Goal: Task Accomplishment & Management: Manage account settings

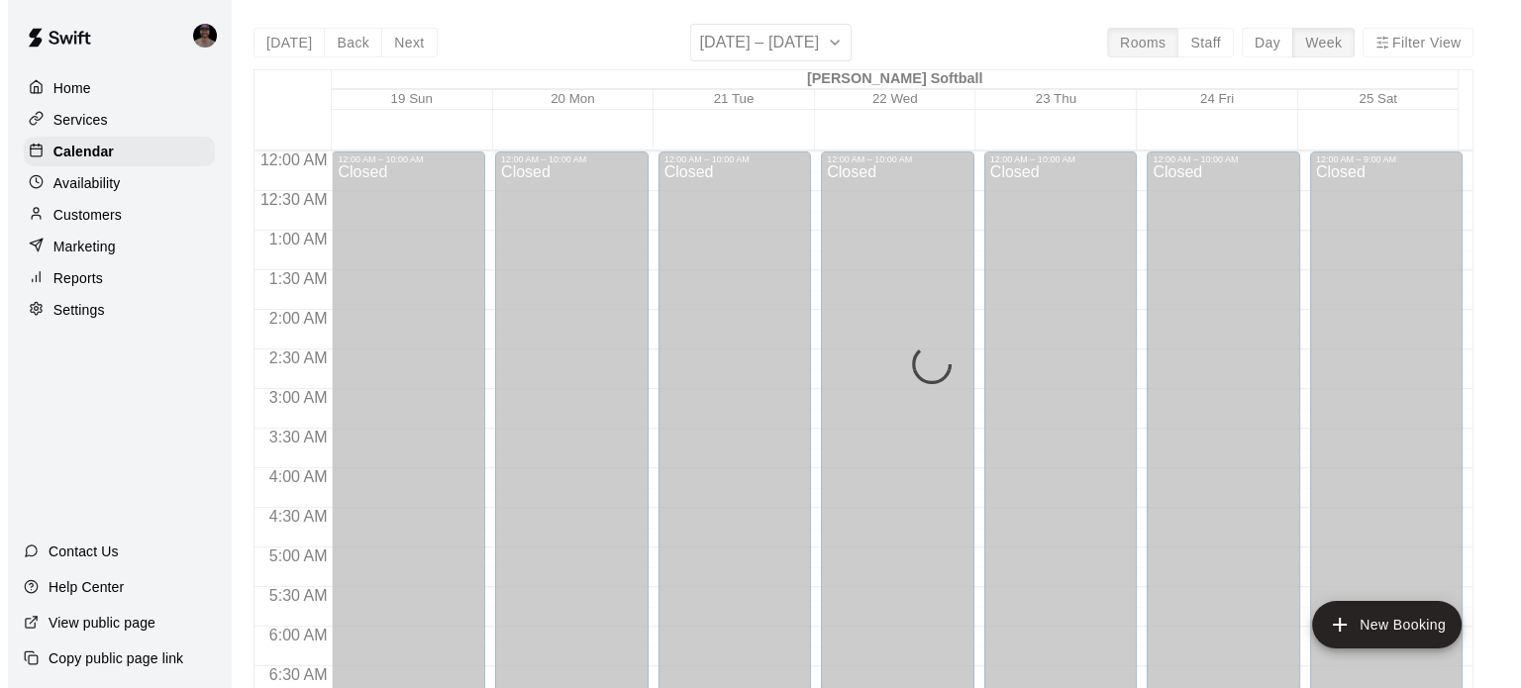
scroll to position [1176, 0]
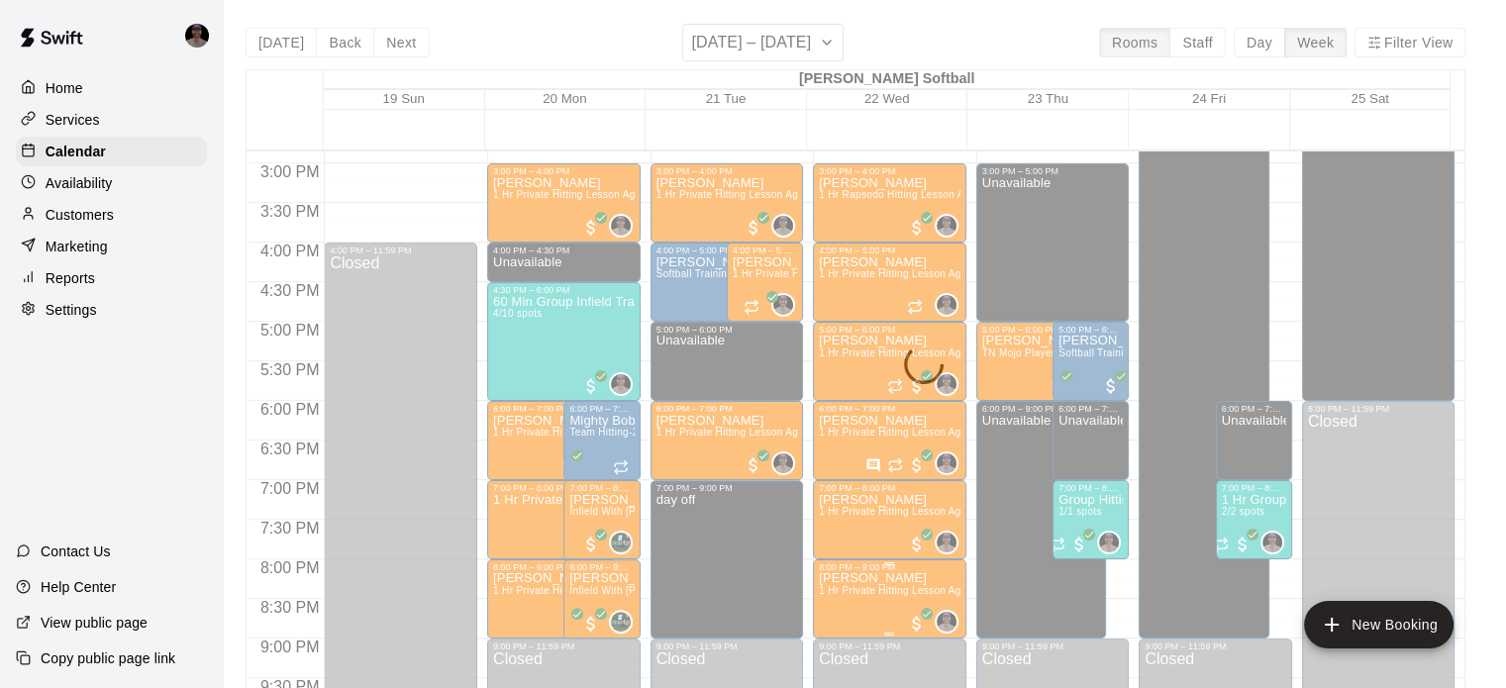
click at [883, 578] on p "[PERSON_NAME]" at bounding box center [890, 578] width 142 height 0
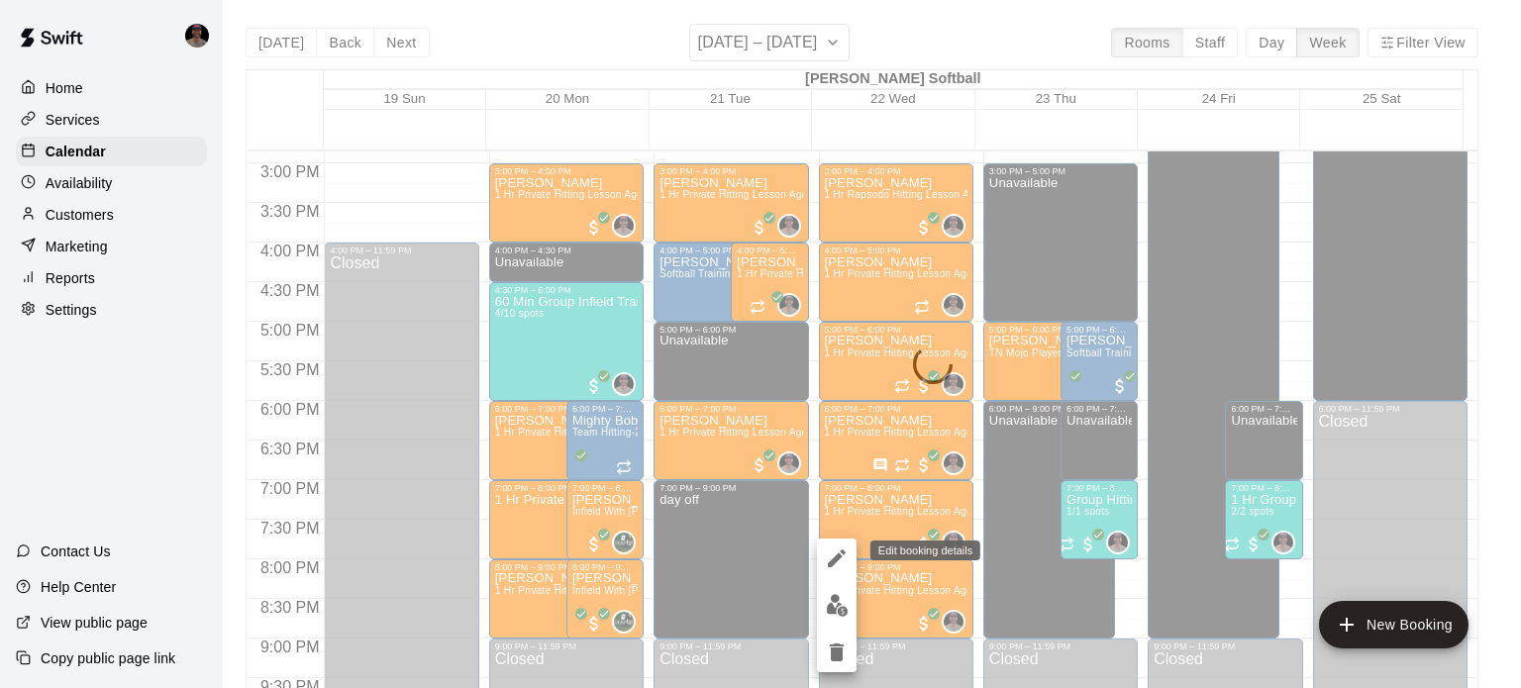
click at [836, 558] on icon "edit" at bounding box center [837, 559] width 18 height 18
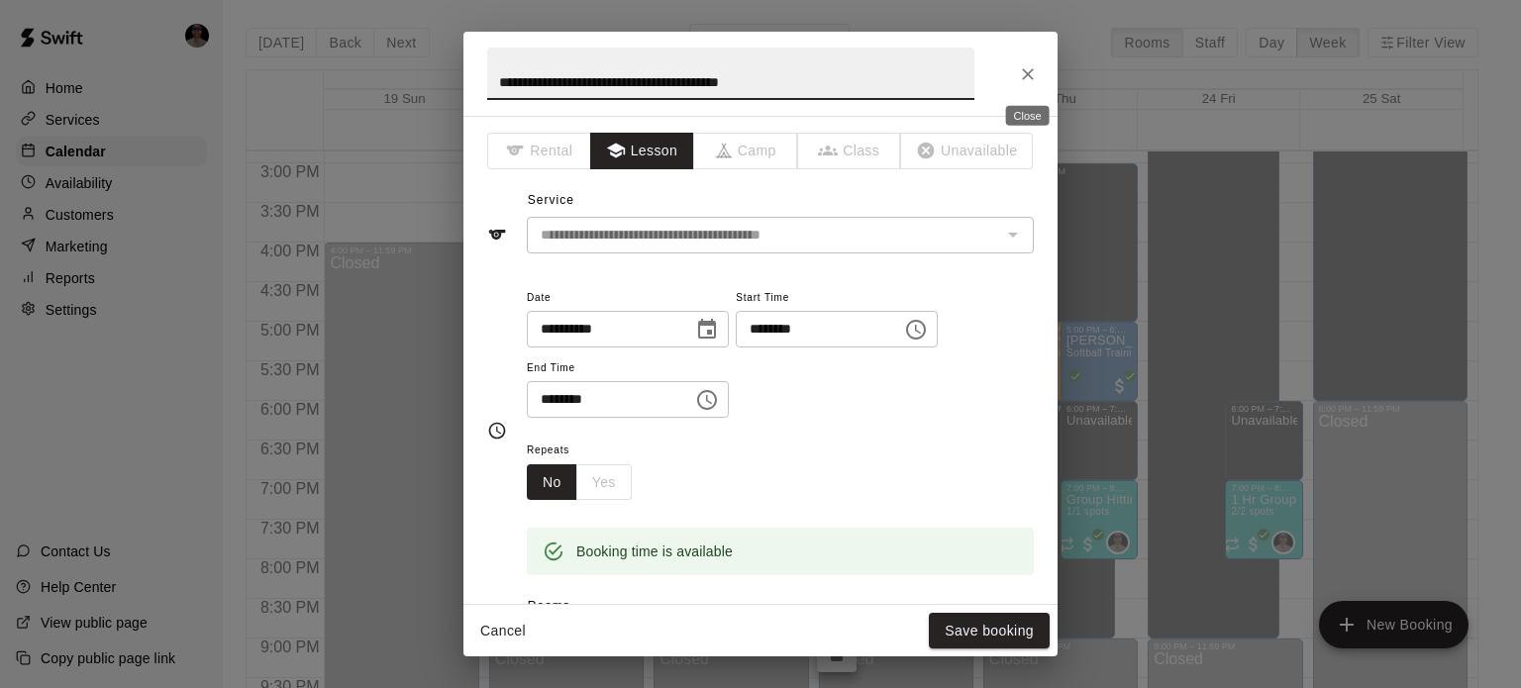
click at [1022, 74] on icon "Close" at bounding box center [1028, 74] width 20 height 20
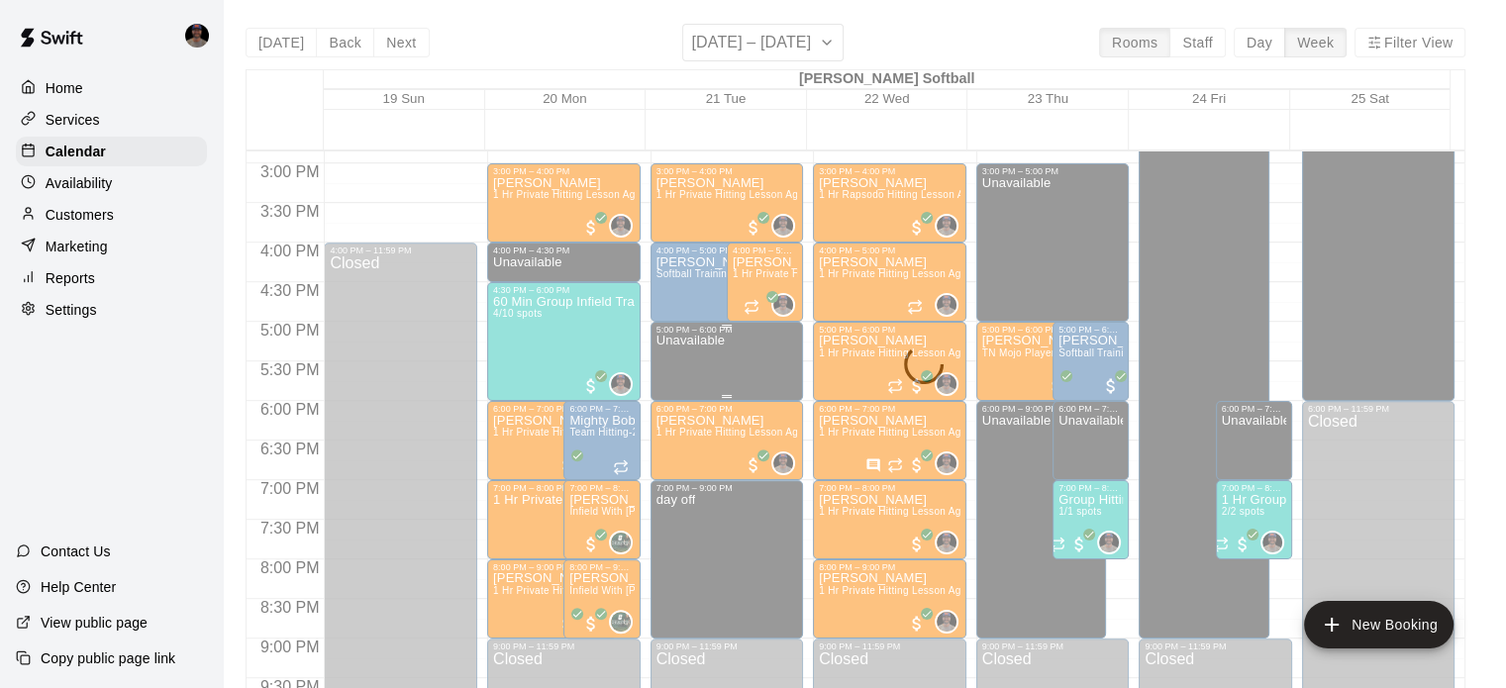
click at [677, 357] on div "Unavailable" at bounding box center [691, 679] width 68 height 688
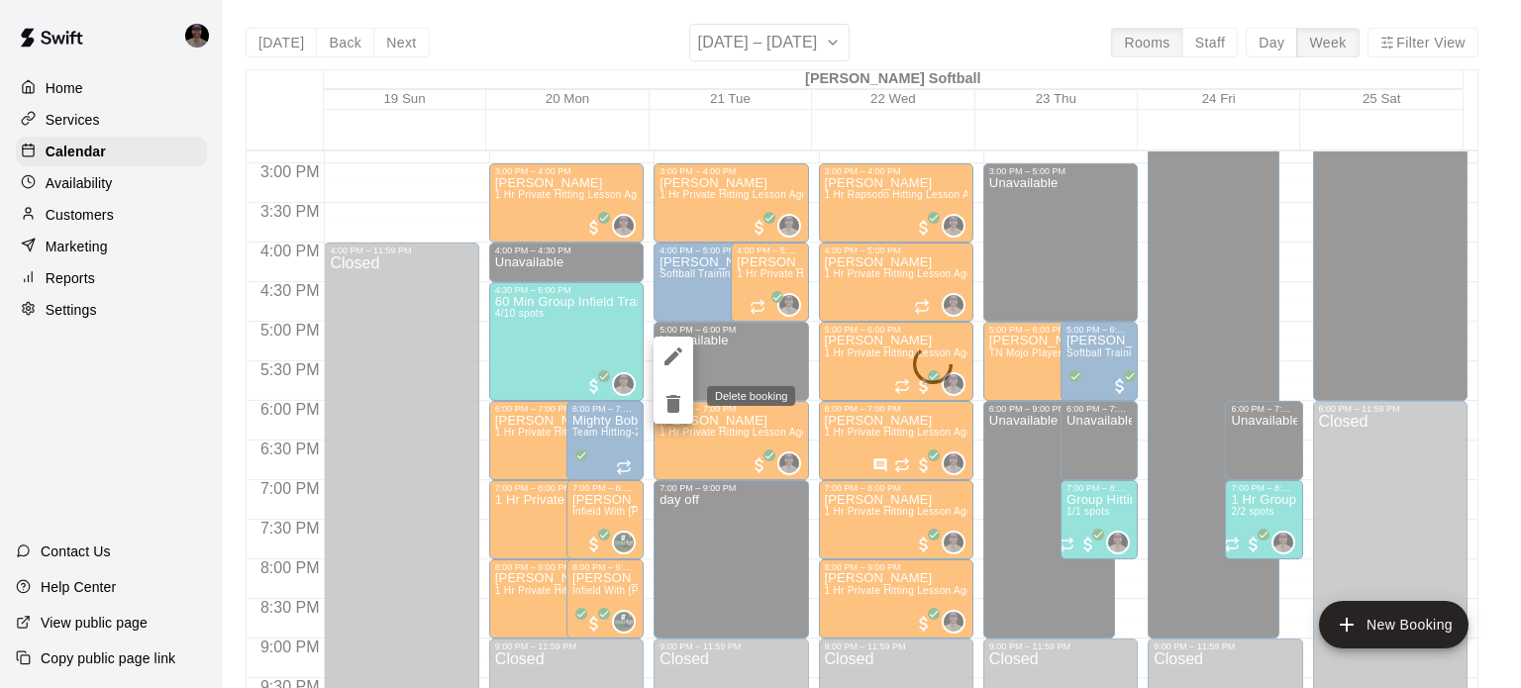
click at [676, 399] on icon "delete" at bounding box center [673, 404] width 14 height 18
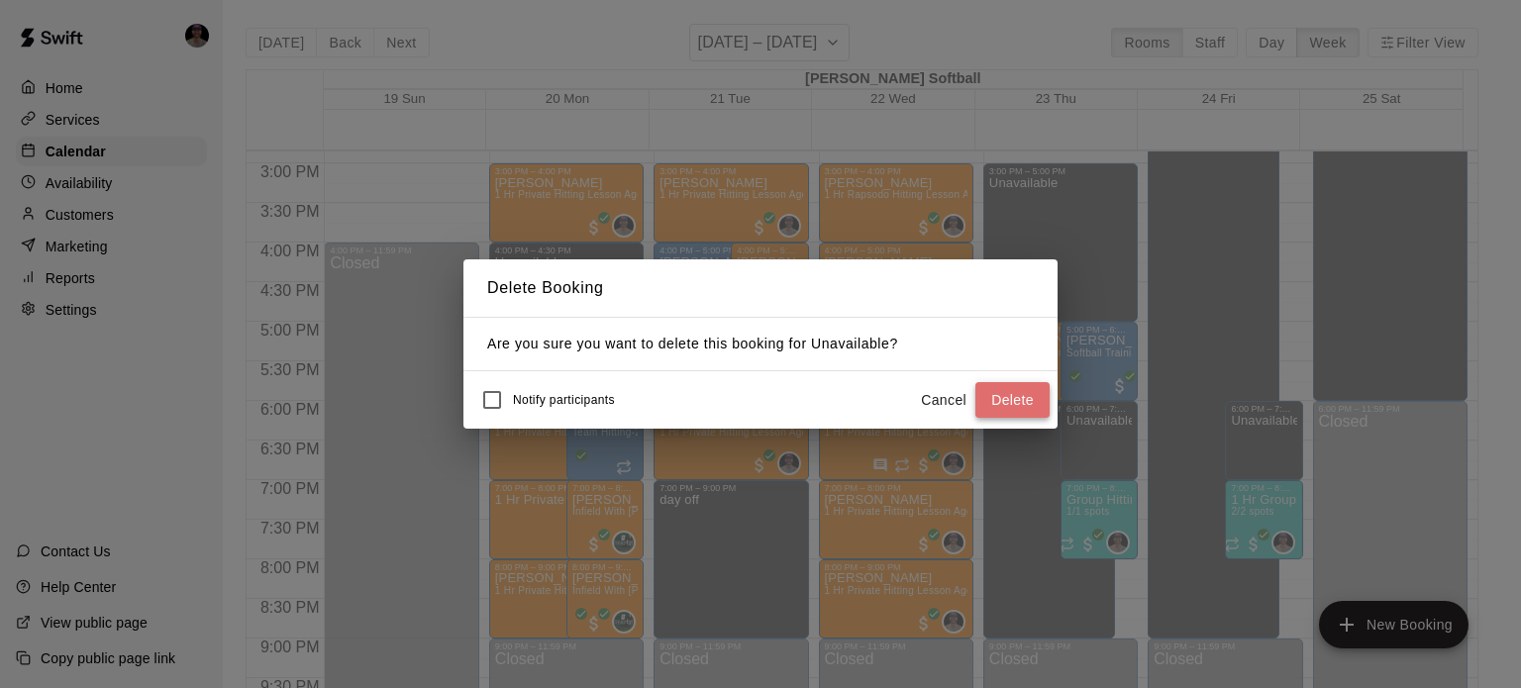
click at [1009, 401] on button "Delete" at bounding box center [1012, 400] width 74 height 37
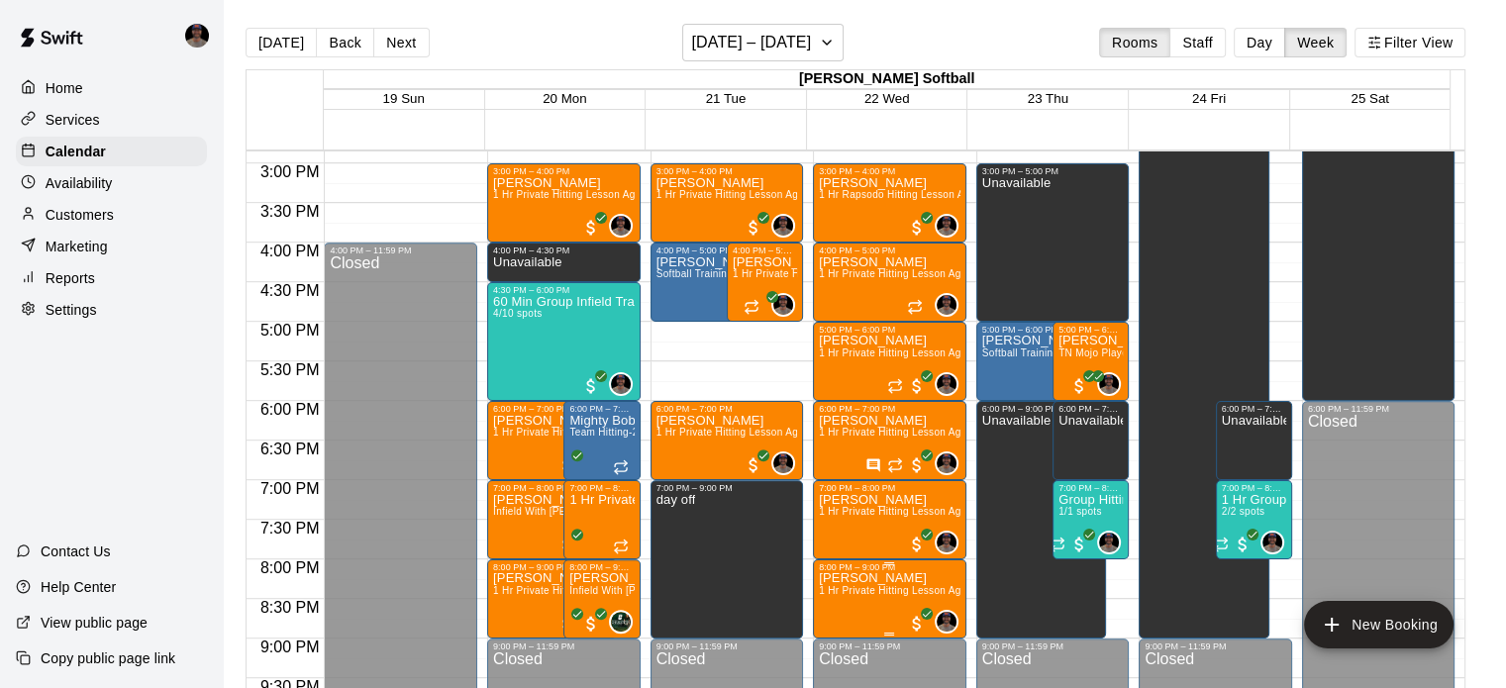
click at [867, 595] on span "1 Hr Private Hitting Lesson Ages [DEMOGRAPHIC_DATA] And Older" at bounding box center [980, 590] width 323 height 11
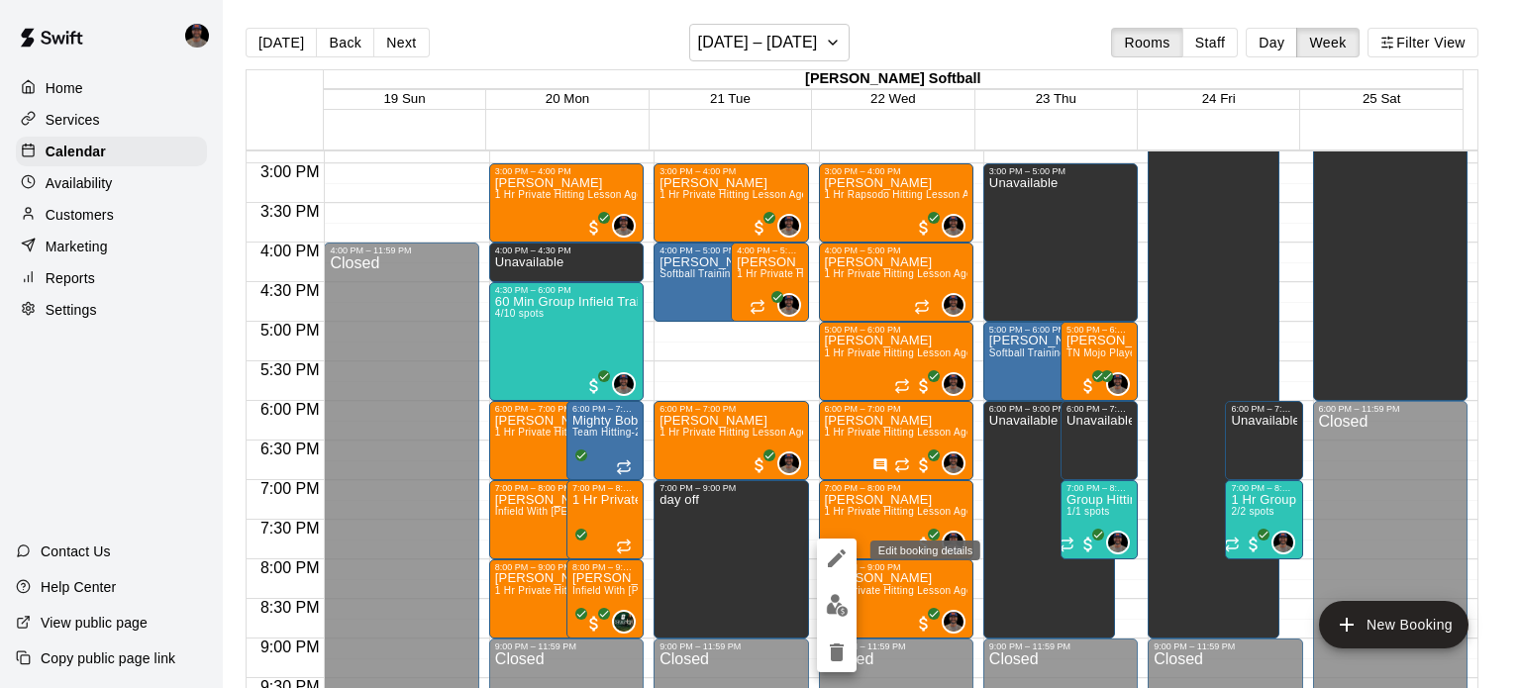
click at [836, 550] on icon "edit" at bounding box center [837, 559] width 24 height 24
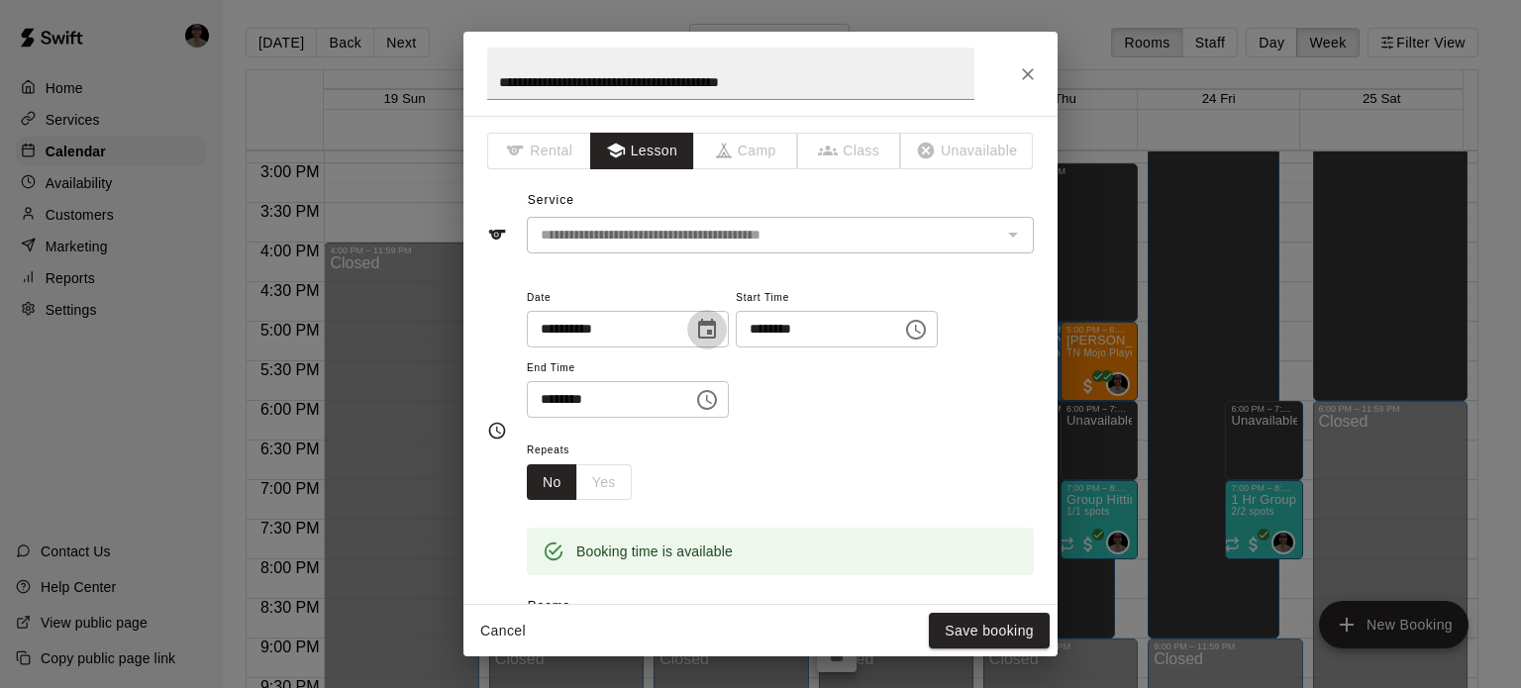
click at [719, 331] on icon "Choose date, selected date is Oct 22, 2025" at bounding box center [707, 330] width 24 height 24
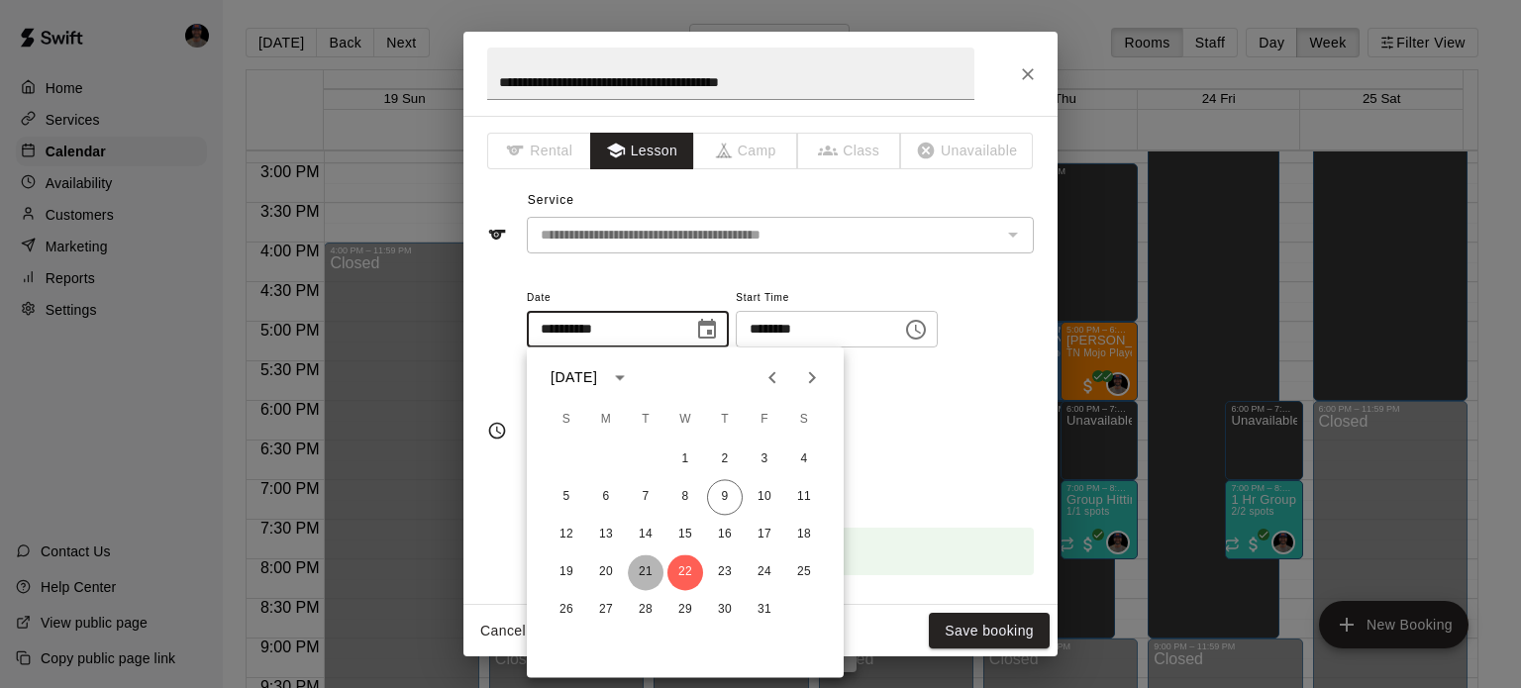
click at [649, 564] on button "21" at bounding box center [646, 573] width 36 height 36
type input "**********"
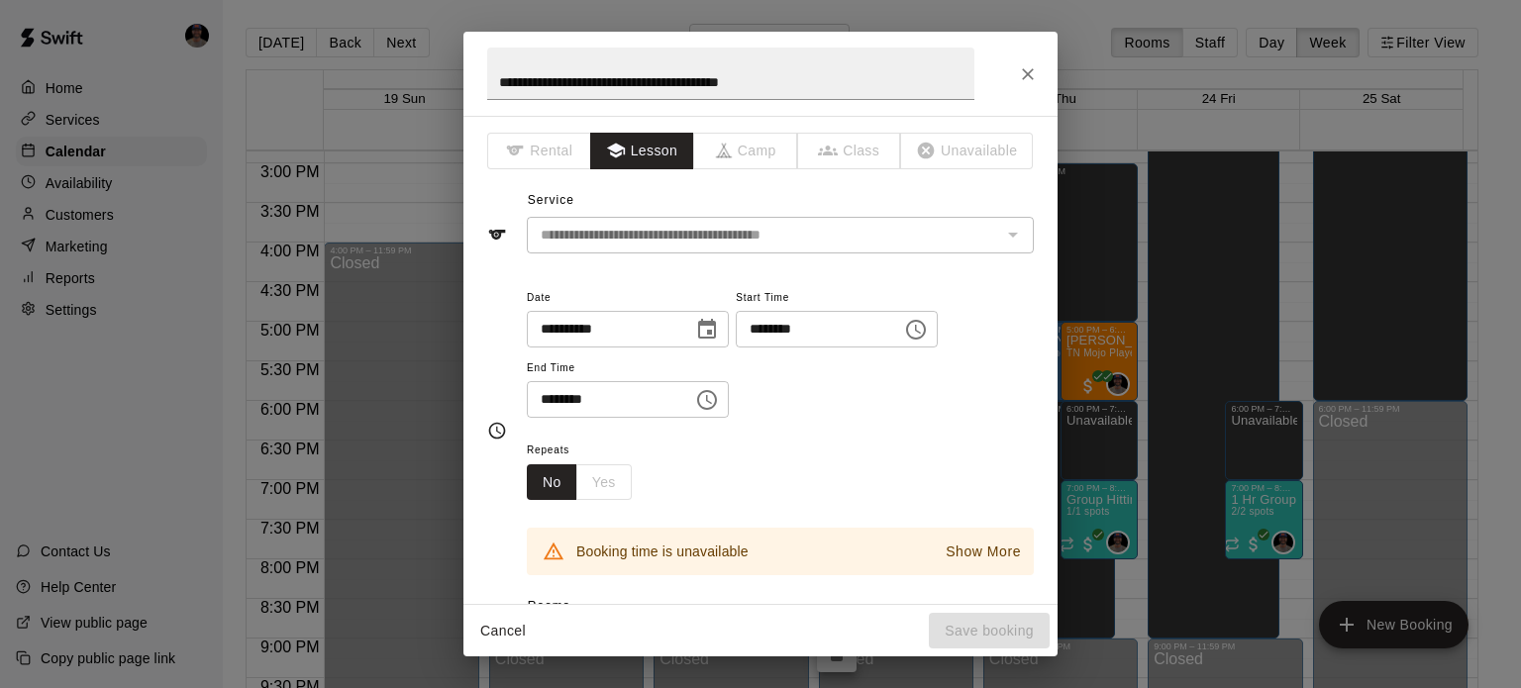
click at [921, 331] on icon "Choose time, selected time is 8:00 PM" at bounding box center [918, 329] width 6 height 9
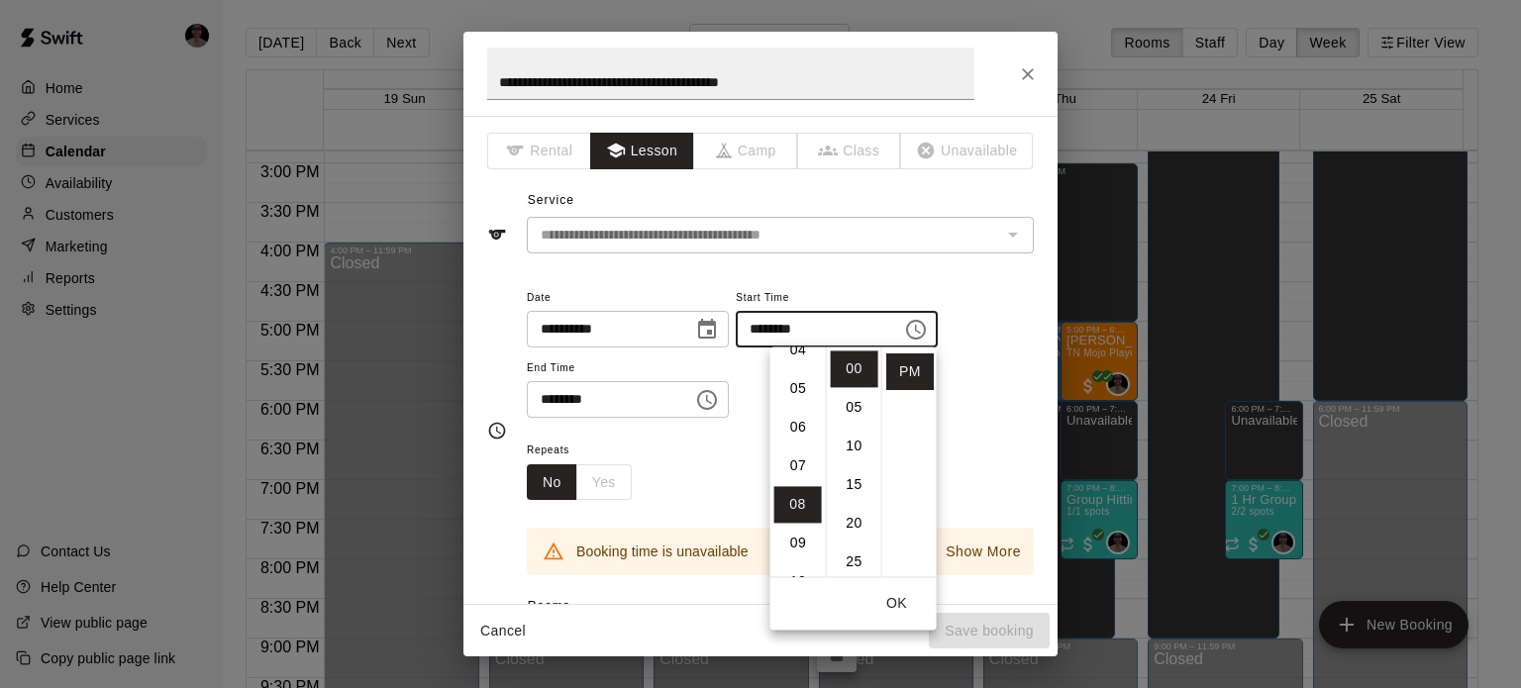
scroll to position [167, 0]
click at [800, 391] on li "05" at bounding box center [798, 394] width 48 height 37
type input "********"
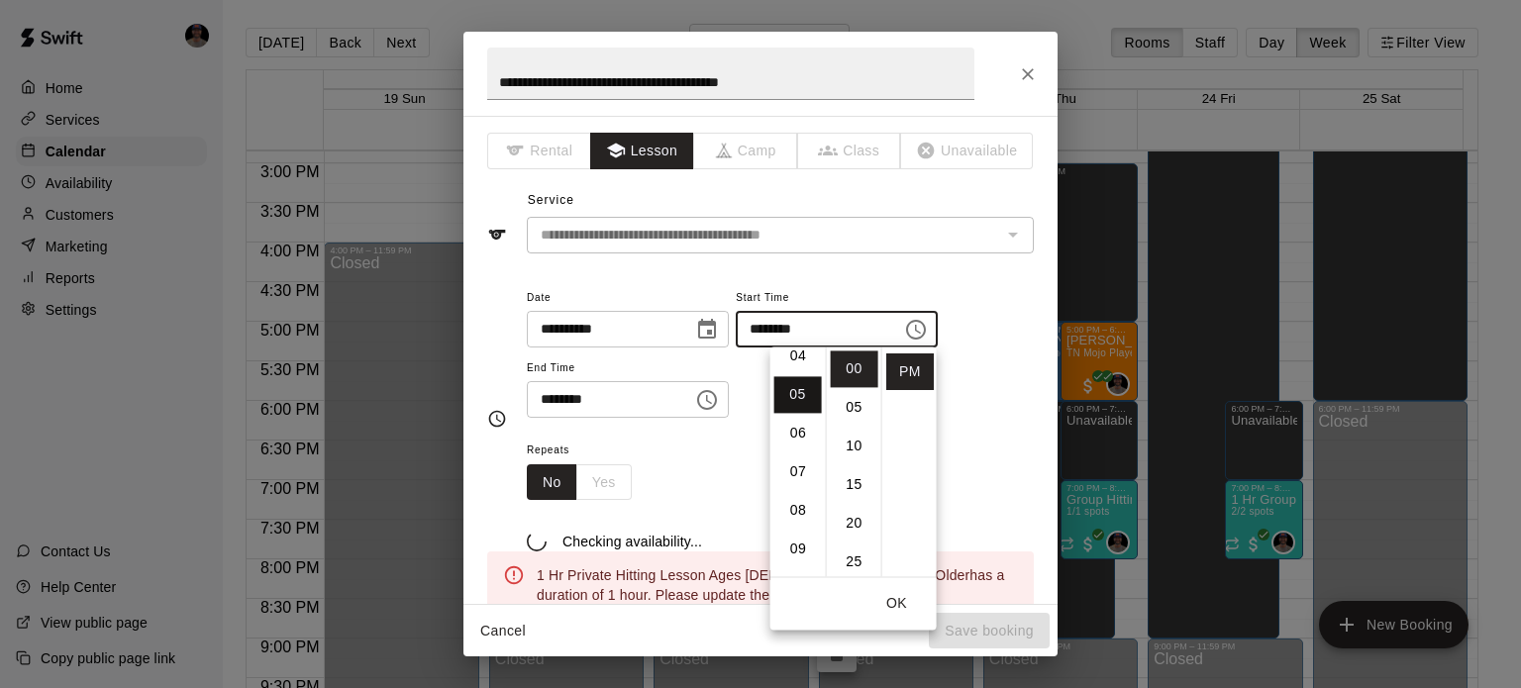
scroll to position [193, 0]
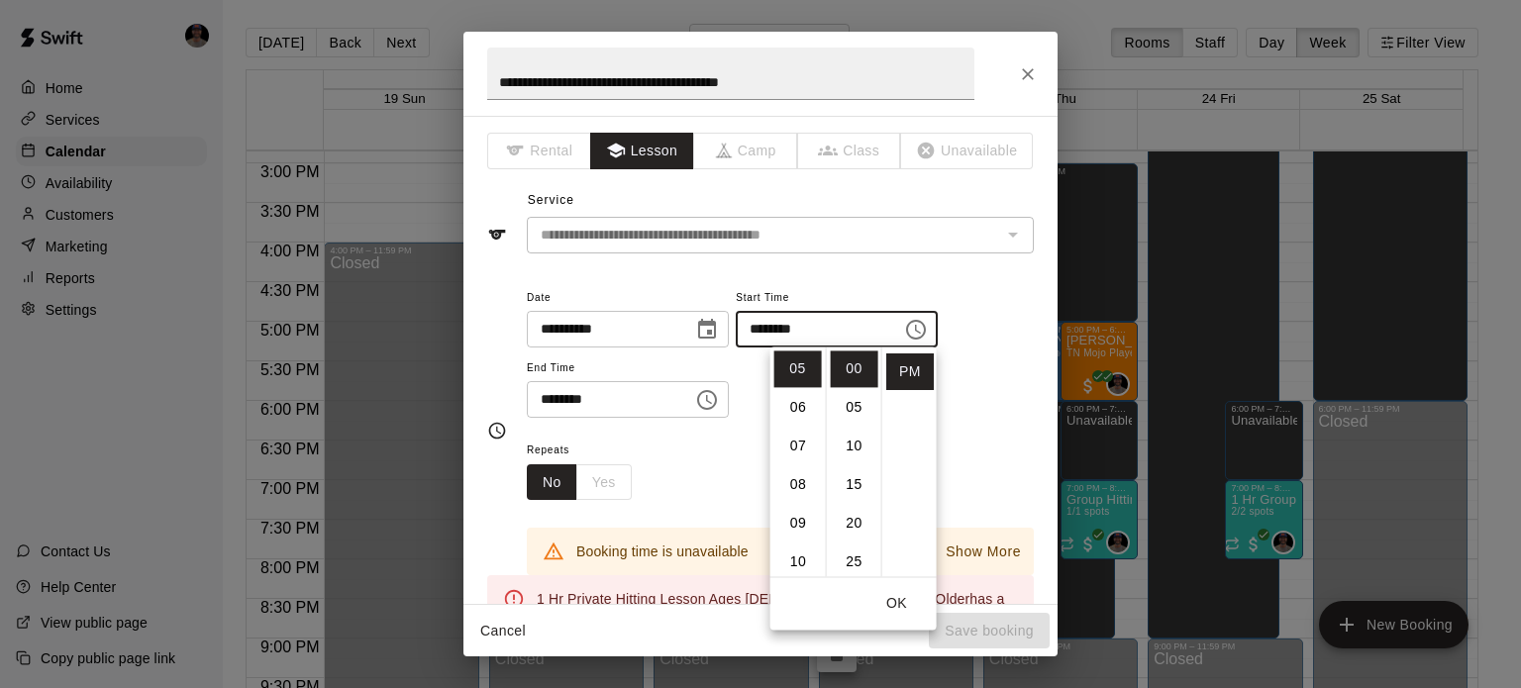
click at [896, 607] on button "OK" at bounding box center [897, 603] width 63 height 37
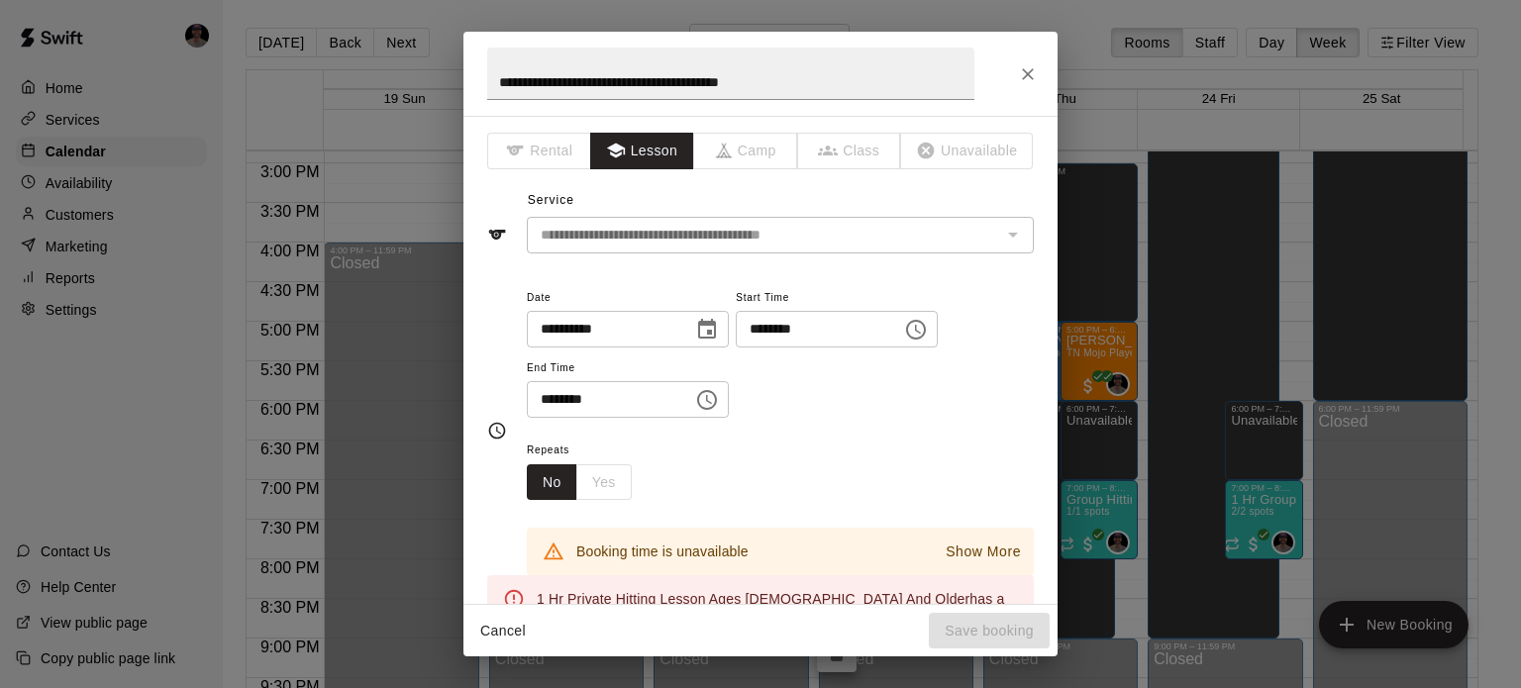
click at [719, 401] on icon "Choose time, selected time is 9:00 PM" at bounding box center [707, 400] width 24 height 24
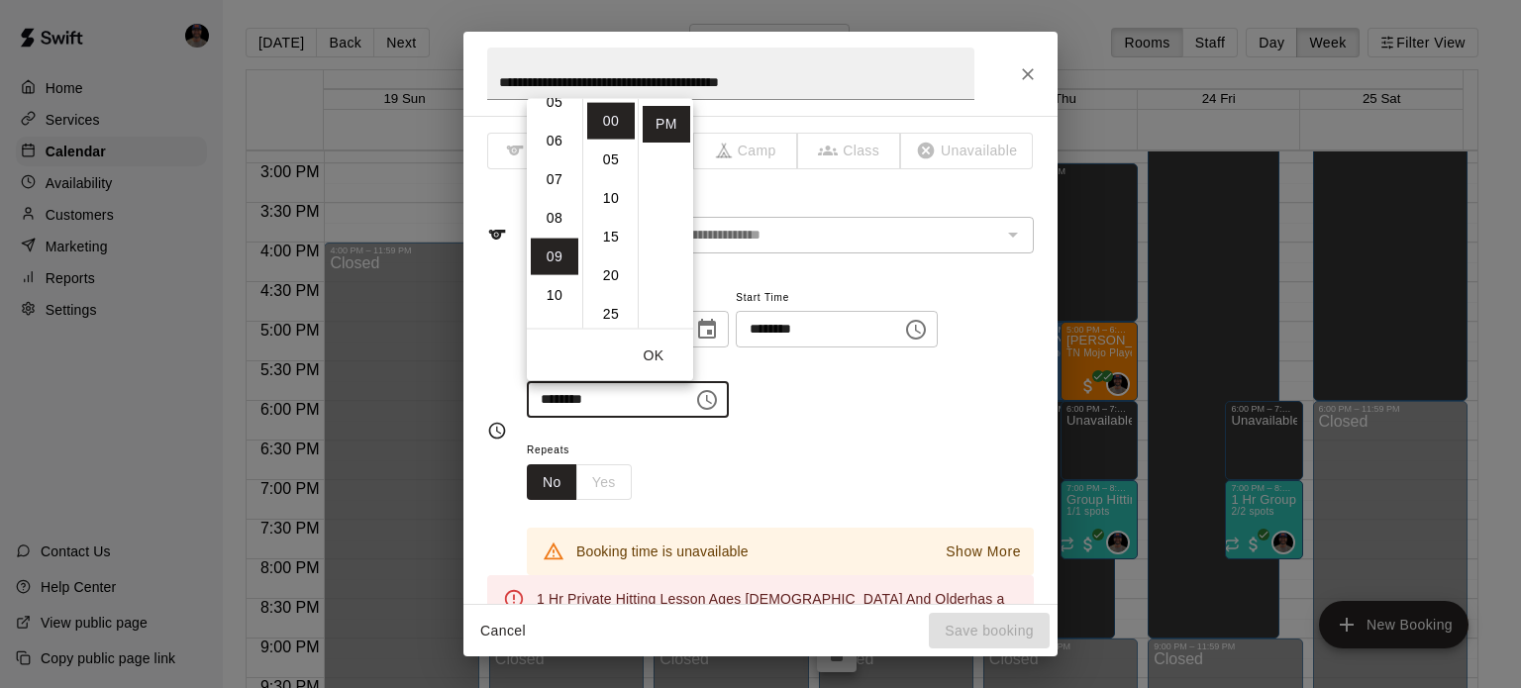
scroll to position [201, 0]
click at [551, 149] on li "06" at bounding box center [555, 151] width 48 height 37
type input "********"
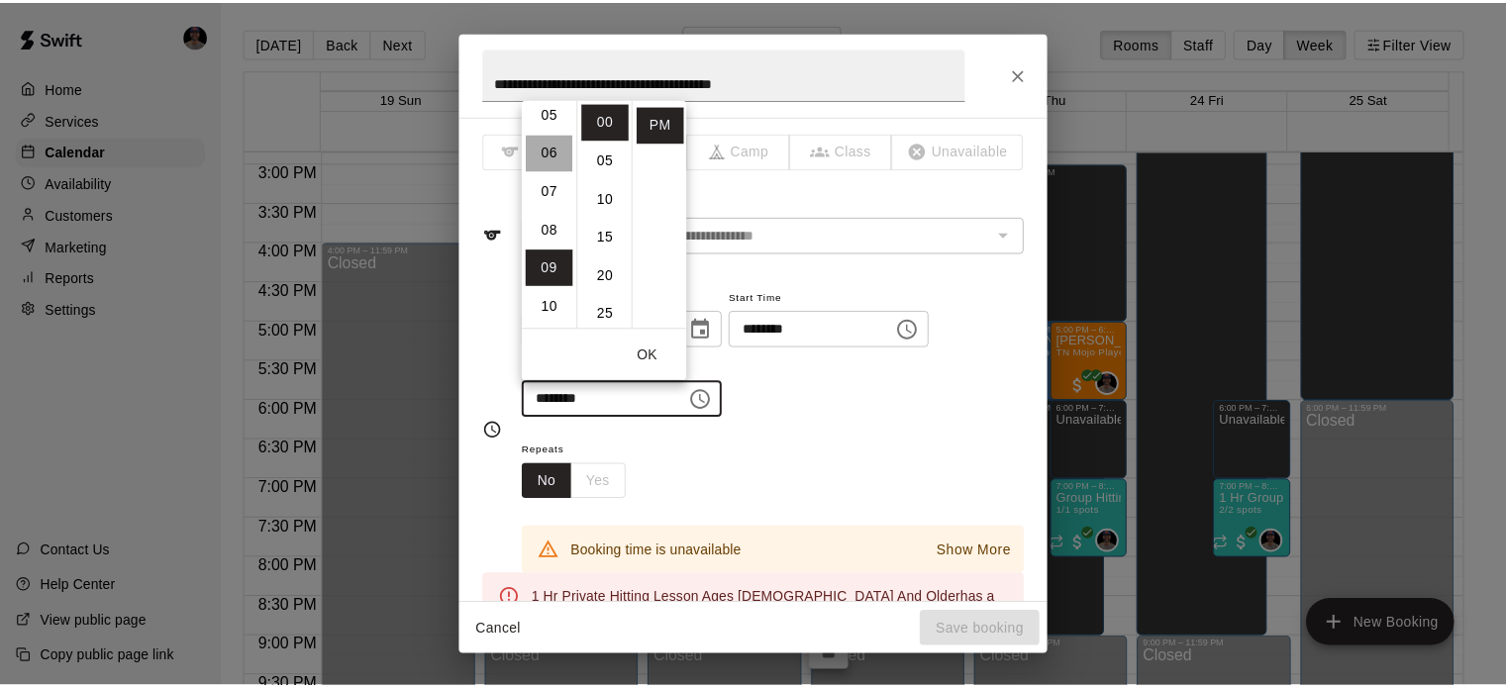
scroll to position [232, 0]
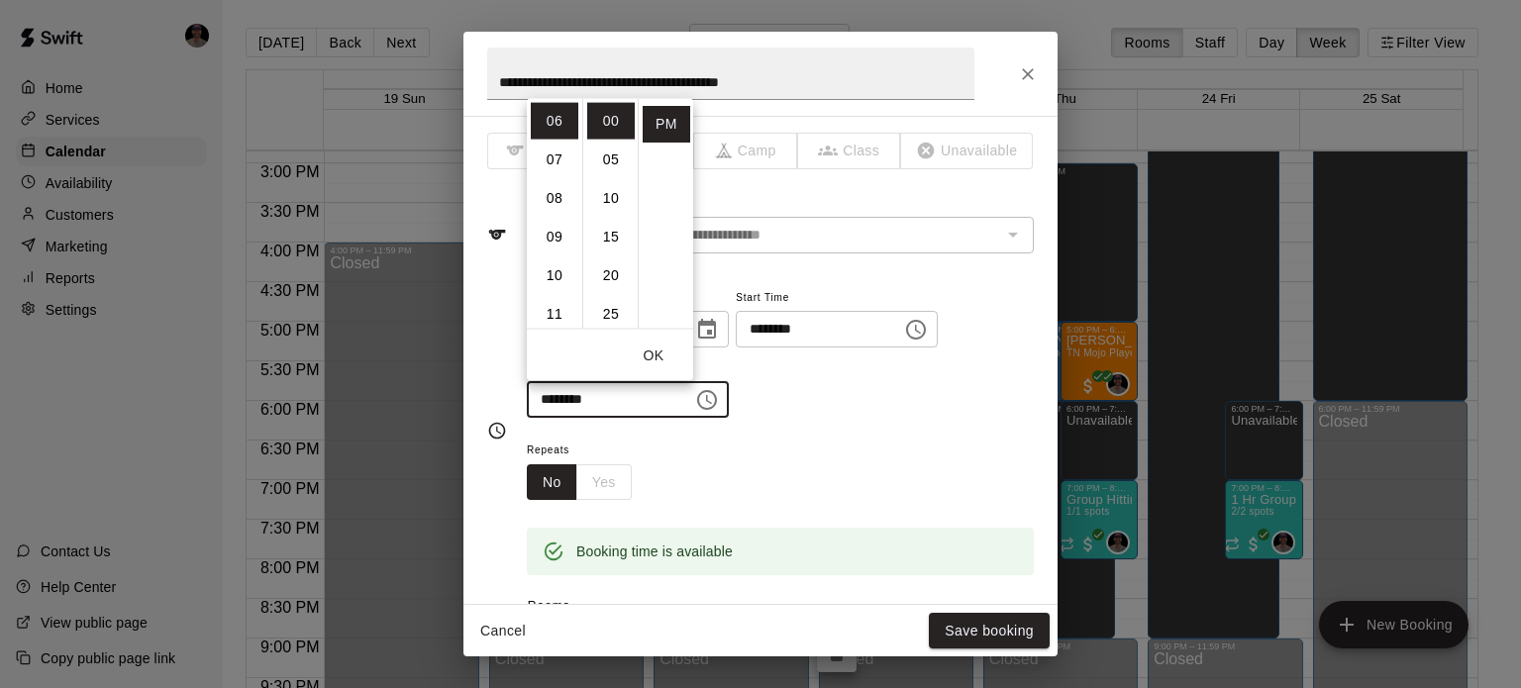
click at [843, 458] on div "Repeats No Yes" at bounding box center [780, 469] width 507 height 62
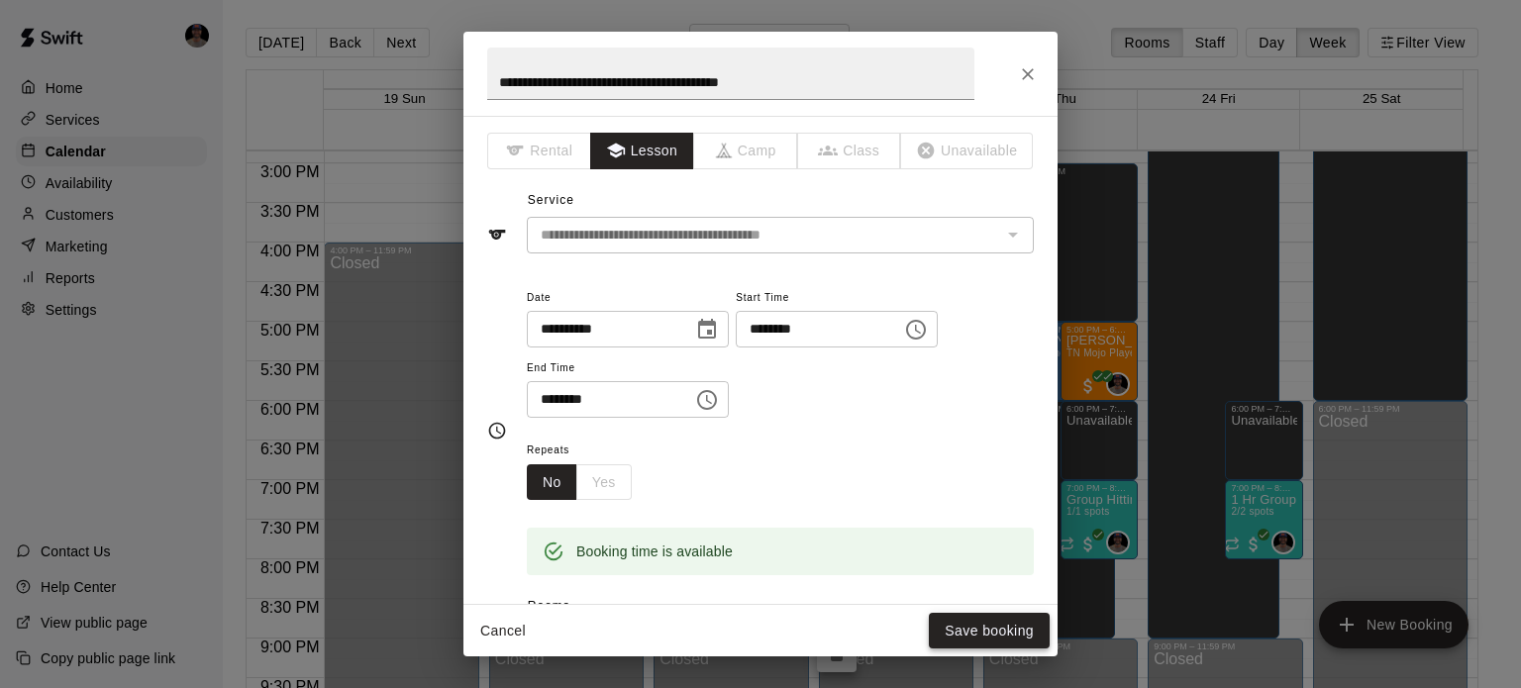
click at [994, 627] on button "Save booking" at bounding box center [989, 631] width 121 height 37
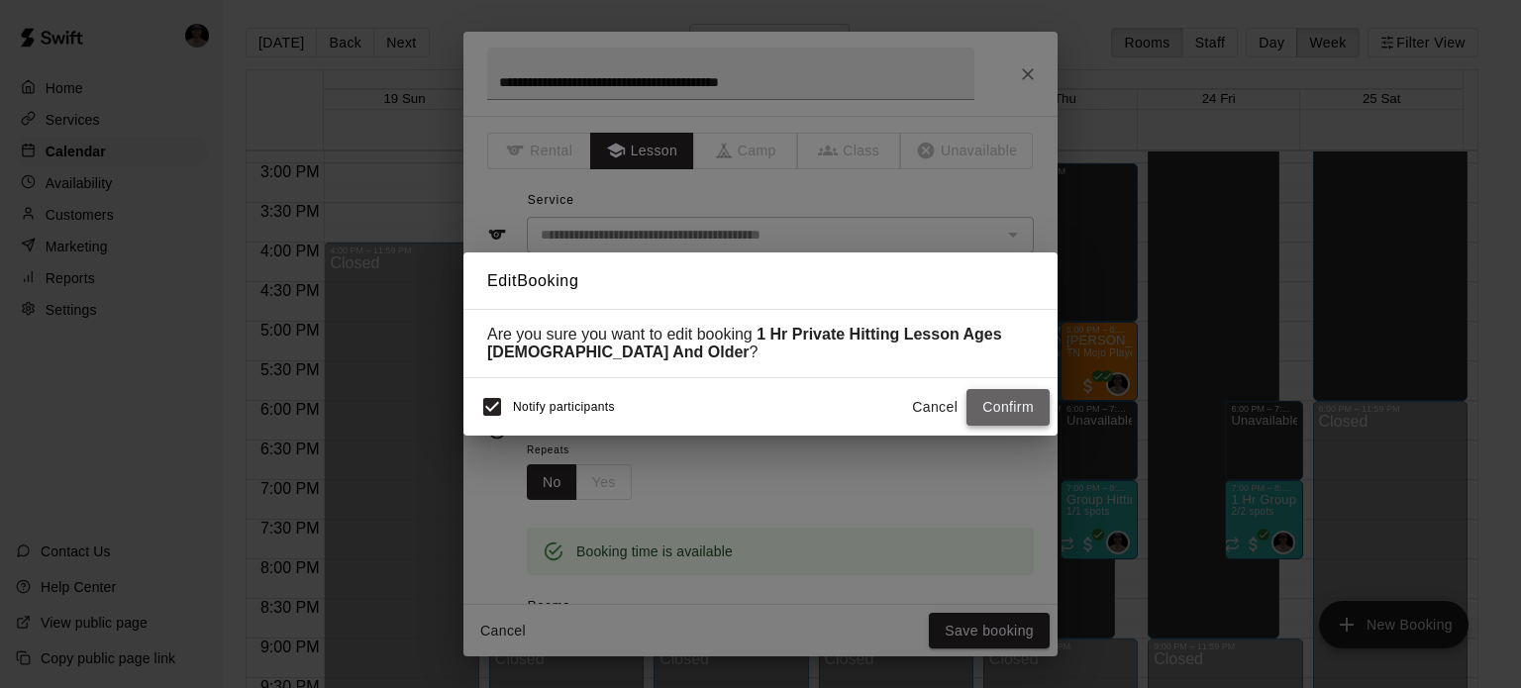
click at [1006, 415] on button "Confirm" at bounding box center [1008, 407] width 83 height 37
